Goal: Communication & Community: Answer question/provide support

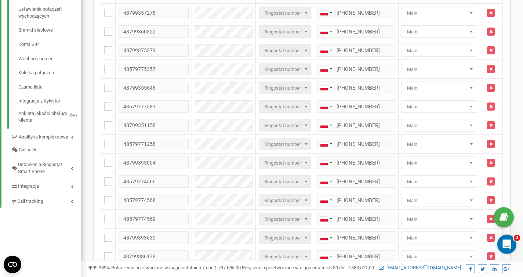
click at [463, 247] on icon "Otwórz komunikator Intercom" at bounding box center [506, 243] width 12 height 12
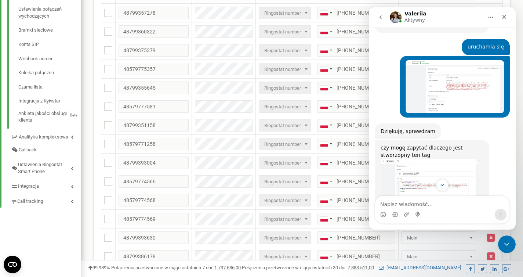
scroll to position [2445, 0]
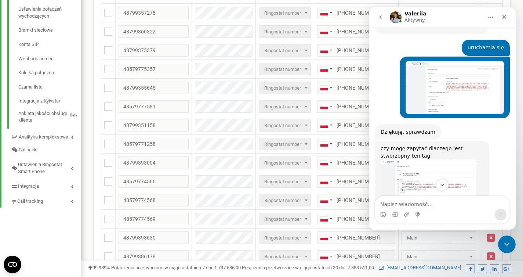
click at [419, 159] on img "Valeriia mówi…" at bounding box center [430, 191] width 98 height 64
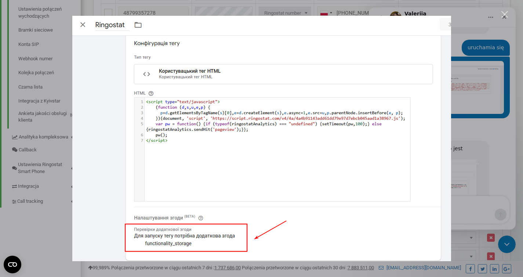
scroll to position [0, 0]
click at [463, 131] on div "Komunikator Intercom" at bounding box center [261, 138] width 523 height 277
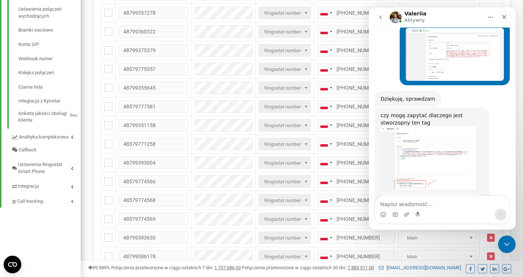
scroll to position [2507, 0]
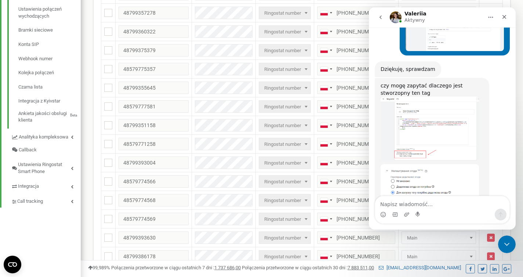
click at [436, 164] on img "Valeriia mówi…" at bounding box center [430, 189] width 98 height 51
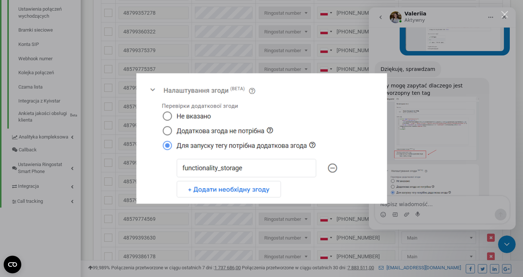
click at [326, 214] on div "Komunikator Intercom" at bounding box center [261, 138] width 523 height 277
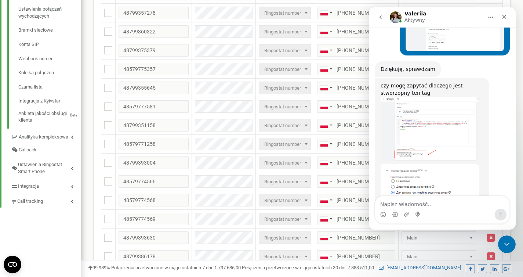
click at [416, 97] on img "Valeriia mówi…" at bounding box center [430, 129] width 98 height 64
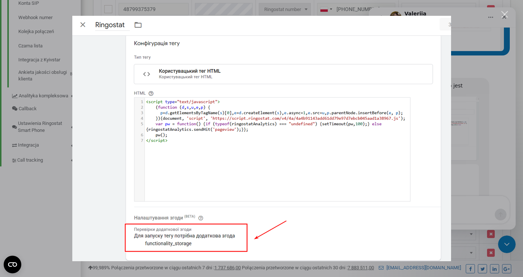
scroll to position [311, 0]
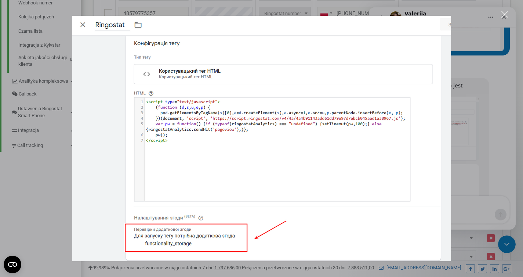
click at [463, 100] on div "Komunikator Intercom" at bounding box center [261, 138] width 523 height 277
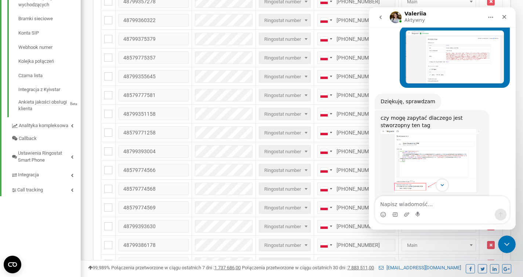
scroll to position [2467, 0]
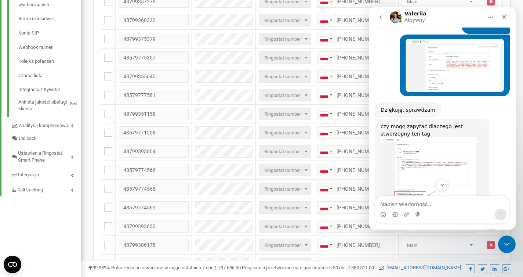
click at [450, 137] on img "Valeriia mówi…" at bounding box center [430, 169] width 98 height 64
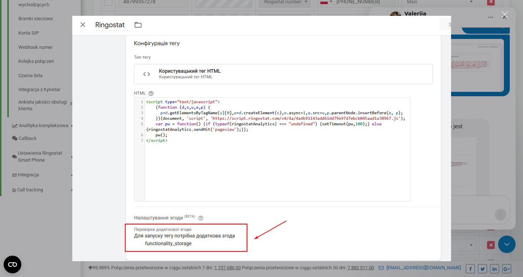
click at [463, 98] on div "Komunikator Intercom" at bounding box center [261, 138] width 523 height 277
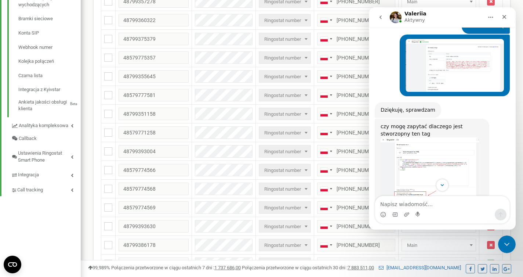
click at [432, 137] on img "Valeriia mówi…" at bounding box center [430, 169] width 98 height 64
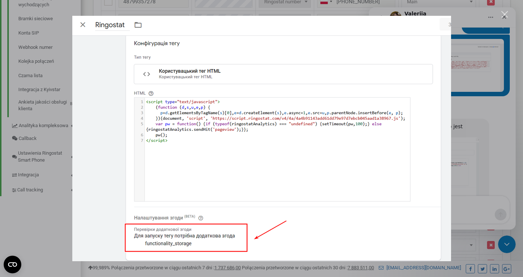
click at [290, 131] on img "Zamknij" at bounding box center [261, 138] width 379 height 245
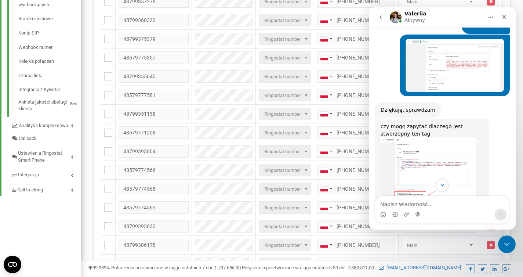
click at [412, 137] on img "Valeriia mówi…" at bounding box center [430, 169] width 98 height 64
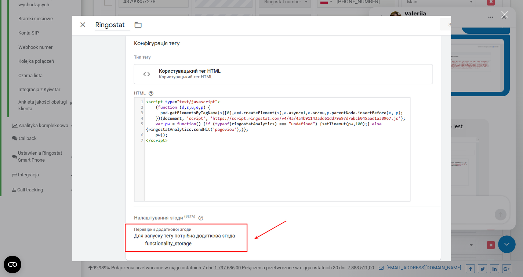
click at [39, 114] on div "Komunikator Intercom" at bounding box center [261, 138] width 523 height 277
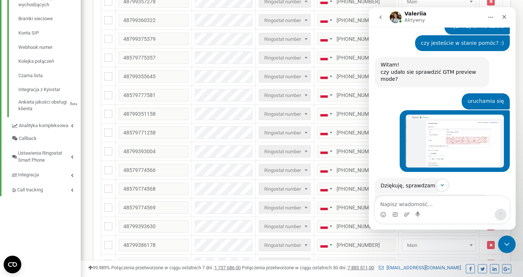
scroll to position [2384, 0]
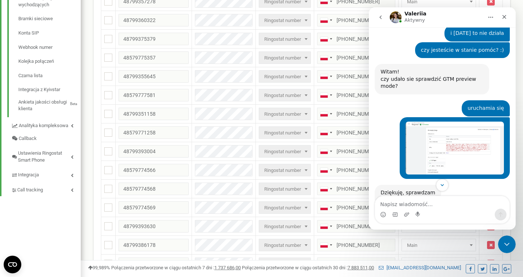
click at [439, 122] on img "Martyna mówi…" at bounding box center [455, 148] width 98 height 53
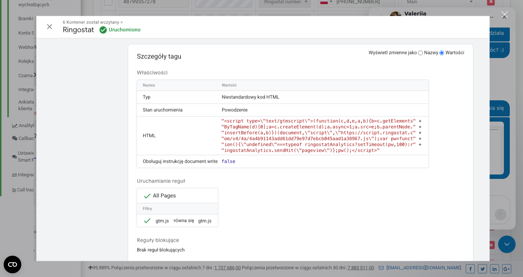
scroll to position [0, 0]
click at [463, 137] on div "Komunikator Intercom" at bounding box center [261, 138] width 523 height 277
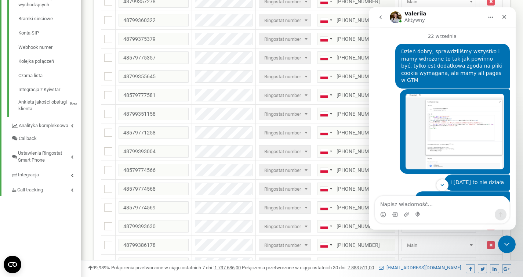
scroll to position [2234, 0]
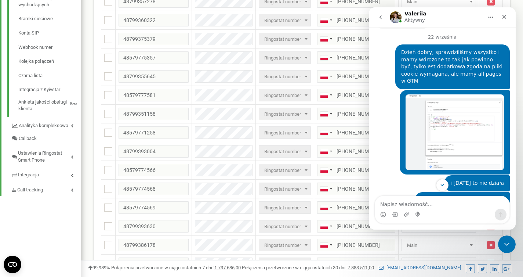
click at [460, 94] on img "Martyna mówi…" at bounding box center [455, 132] width 98 height 76
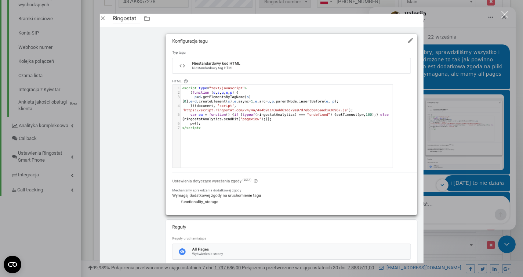
click at [446, 159] on div "Komunikator Intercom" at bounding box center [261, 138] width 523 height 277
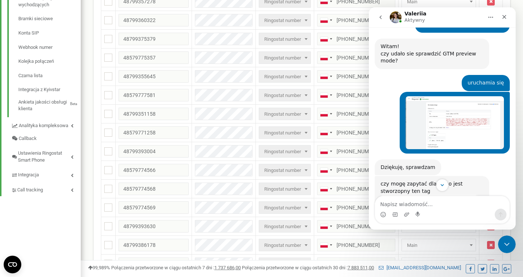
scroll to position [2507, 0]
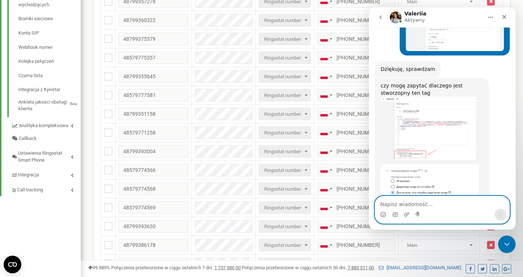
click at [423, 199] on textarea "Napisz wiadomość..." at bounding box center [442, 202] width 134 height 12
type textarea "a moge prosić screen po polsku, a nie cyrylicąm?"
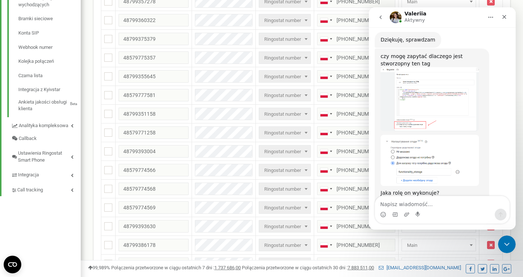
click at [421, 233] on div "a moge prosić screen po polsku, a nie cyrylicąm?" at bounding box center [452, 240] width 103 height 14
click at [417, 233] on div "a moge prosić screen po polsku, a nie cyrylicąm?" at bounding box center [452, 240] width 103 height 14
drag, startPoint x: 471, startPoint y: 175, endPoint x: 485, endPoint y: 173, distance: 14.1
click at [463, 233] on div "a moge prosić screen po polsku, a nie cyrylicąm?" at bounding box center [452, 240] width 103 height 14
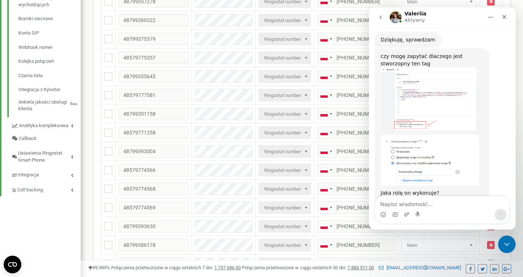
click at [463, 233] on div "a moge prosić screen po polsku, a nie cyrylicąm?" at bounding box center [452, 240] width 103 height 14
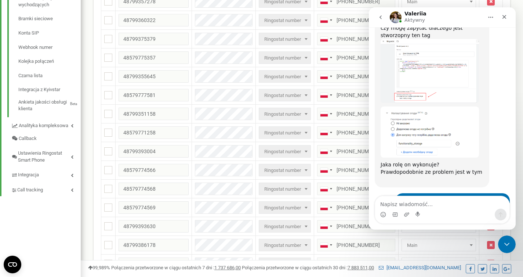
scroll to position [2558, 0]
